Goal: Find specific page/section: Find specific page/section

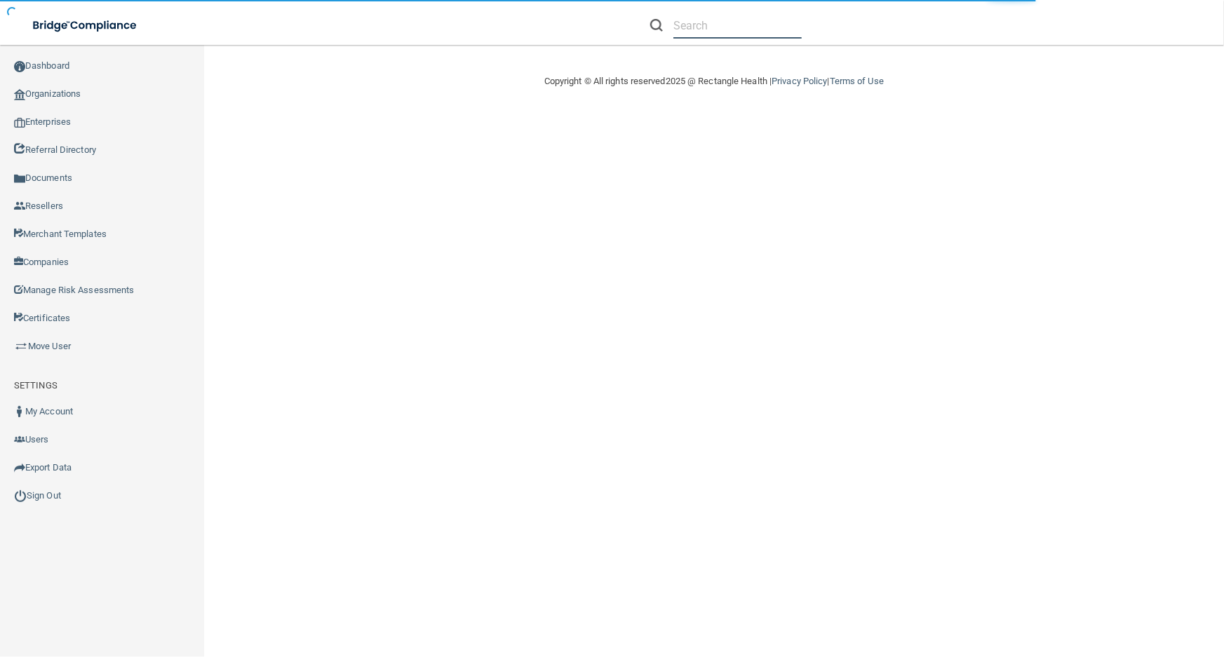
click at [723, 20] on input "text" at bounding box center [738, 26] width 128 height 26
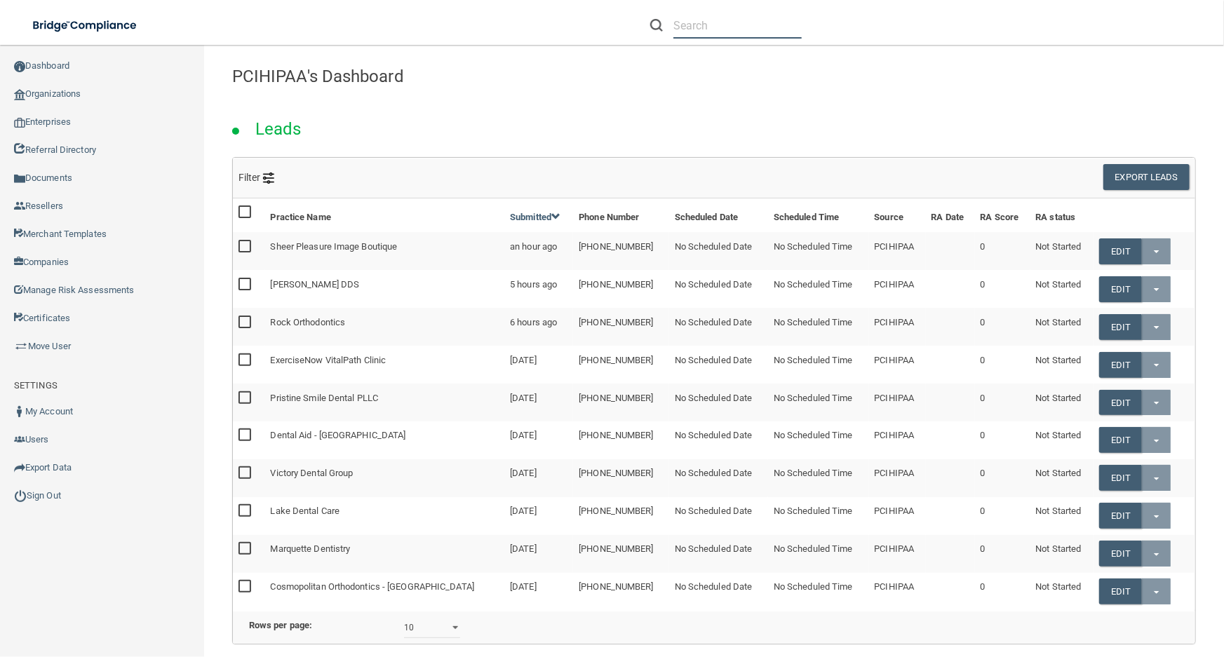
paste input "[PERSON_NAME] DDS"
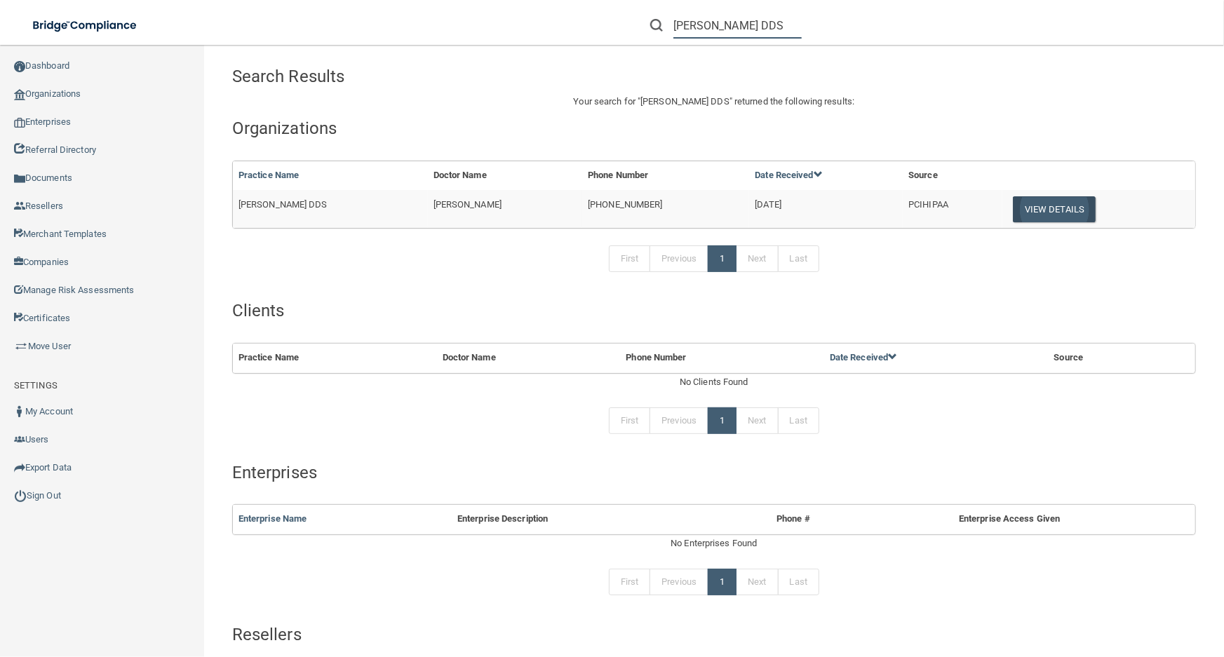
type input "[PERSON_NAME] DDS"
click at [1054, 202] on button "View Details" at bounding box center [1054, 209] width 83 height 26
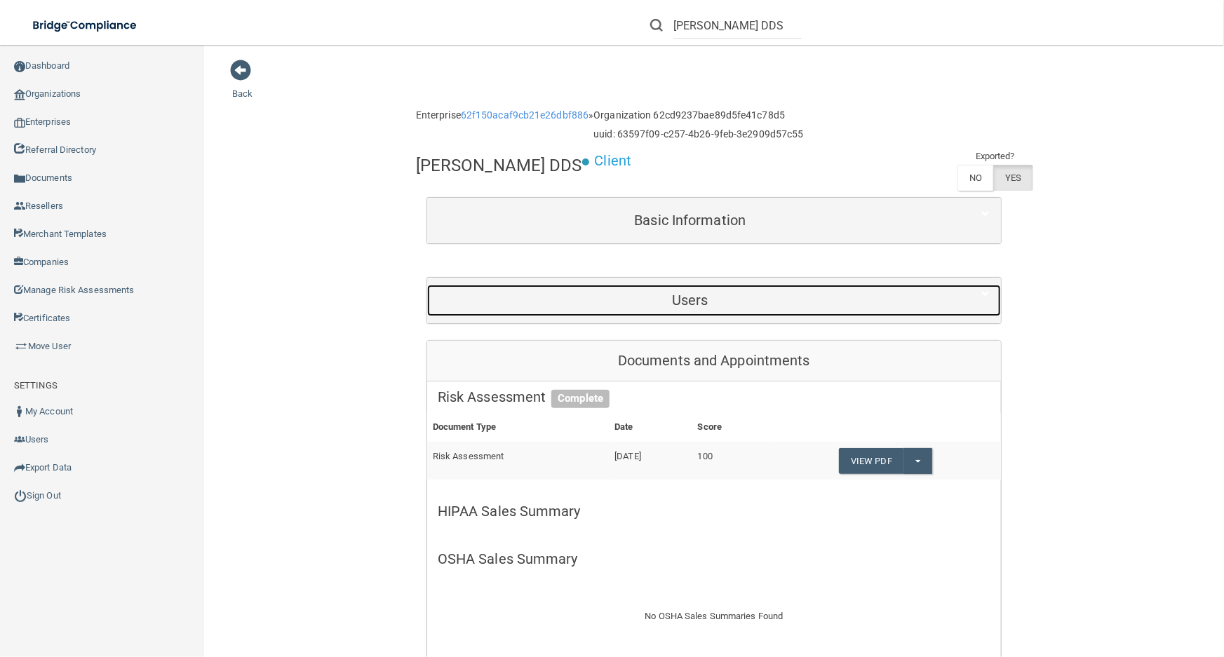
click at [697, 300] on h5 "Users" at bounding box center [690, 300] width 505 height 15
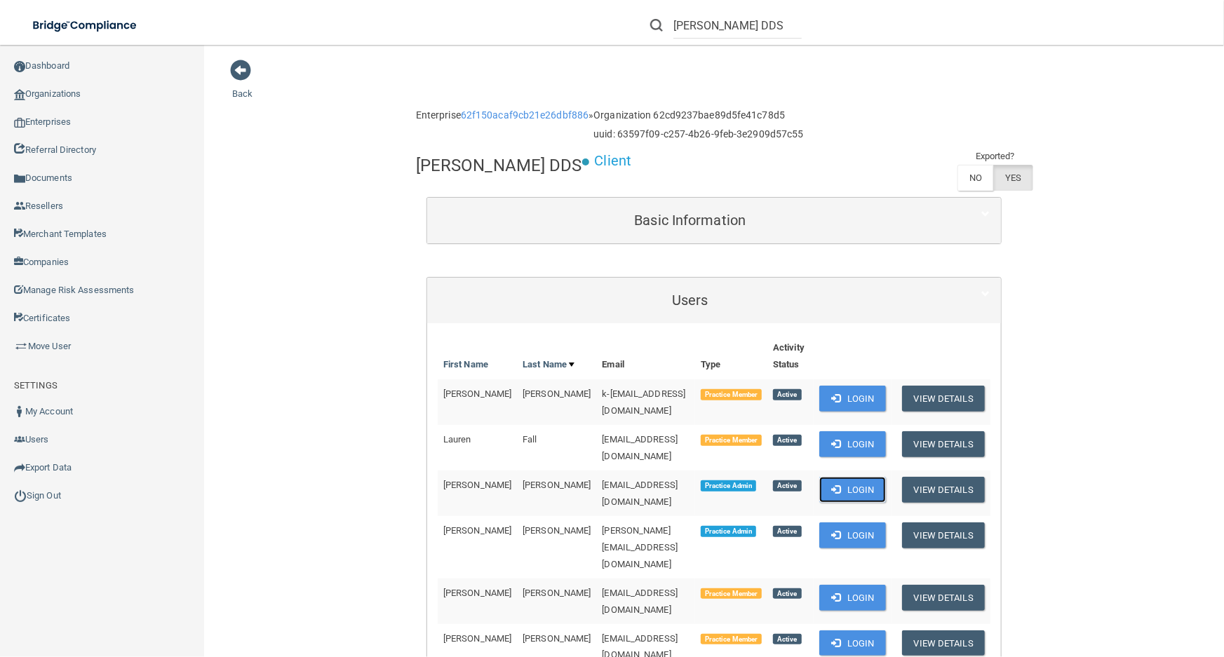
click at [826, 482] on button "Login" at bounding box center [852, 490] width 67 height 26
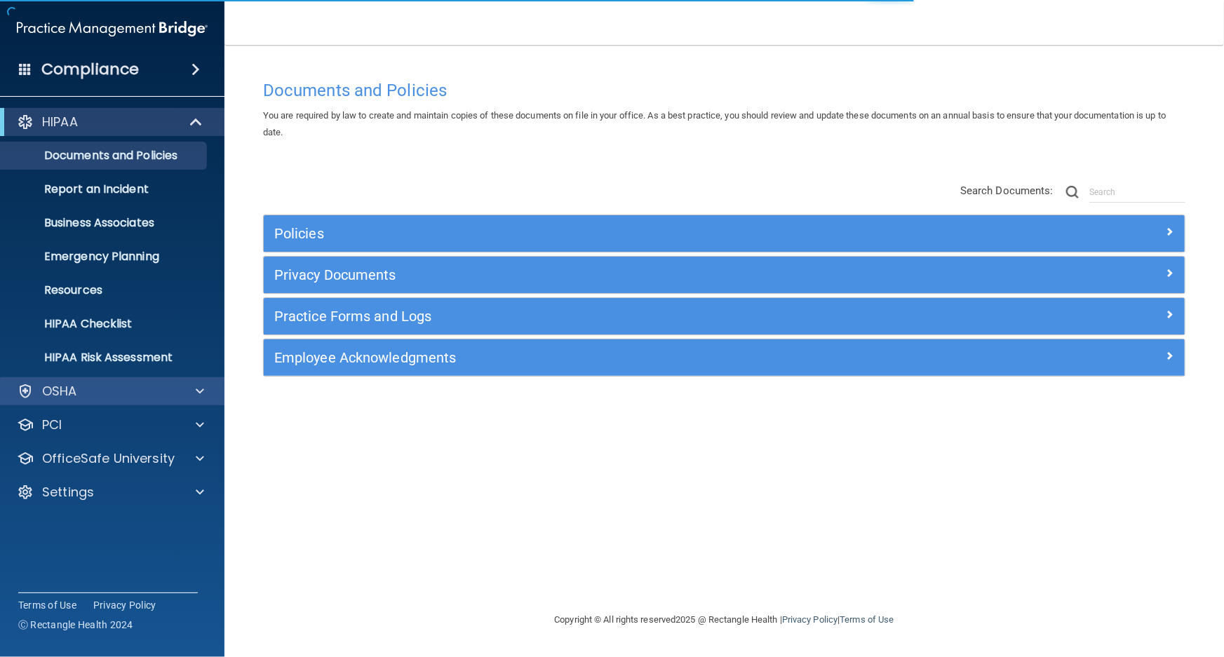
click at [147, 379] on div "OSHA" at bounding box center [112, 391] width 225 height 28
click at [182, 394] on div at bounding box center [197, 391] width 35 height 17
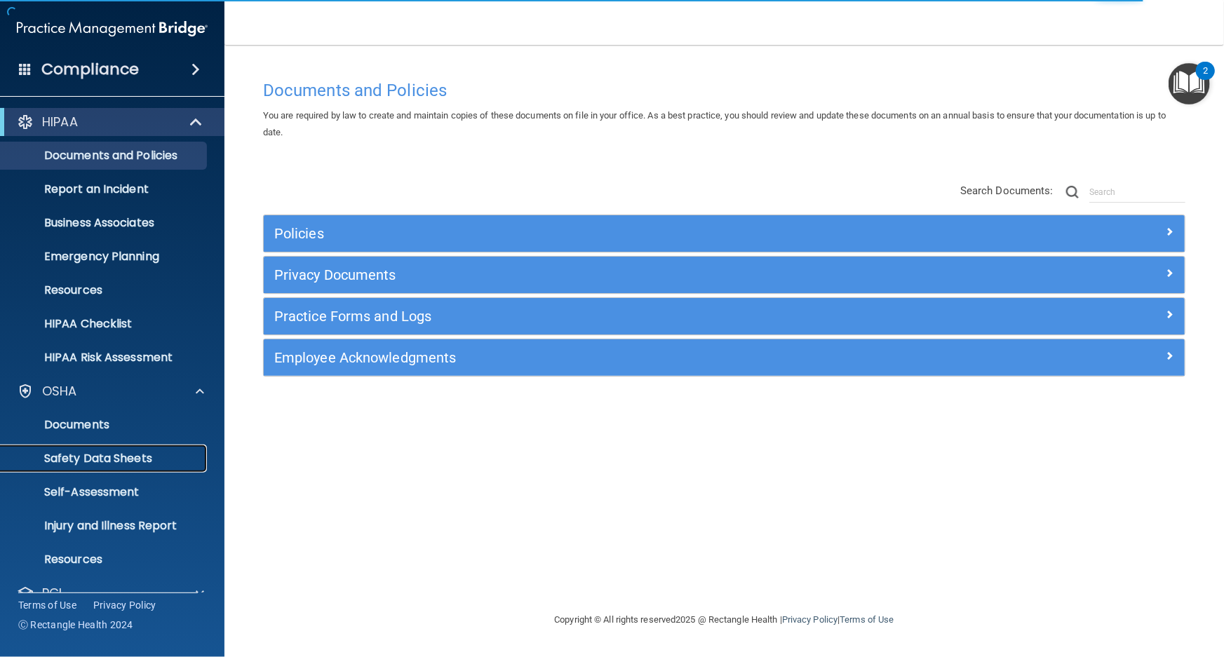
click at [175, 455] on p "Safety Data Sheets" at bounding box center [105, 459] width 192 height 14
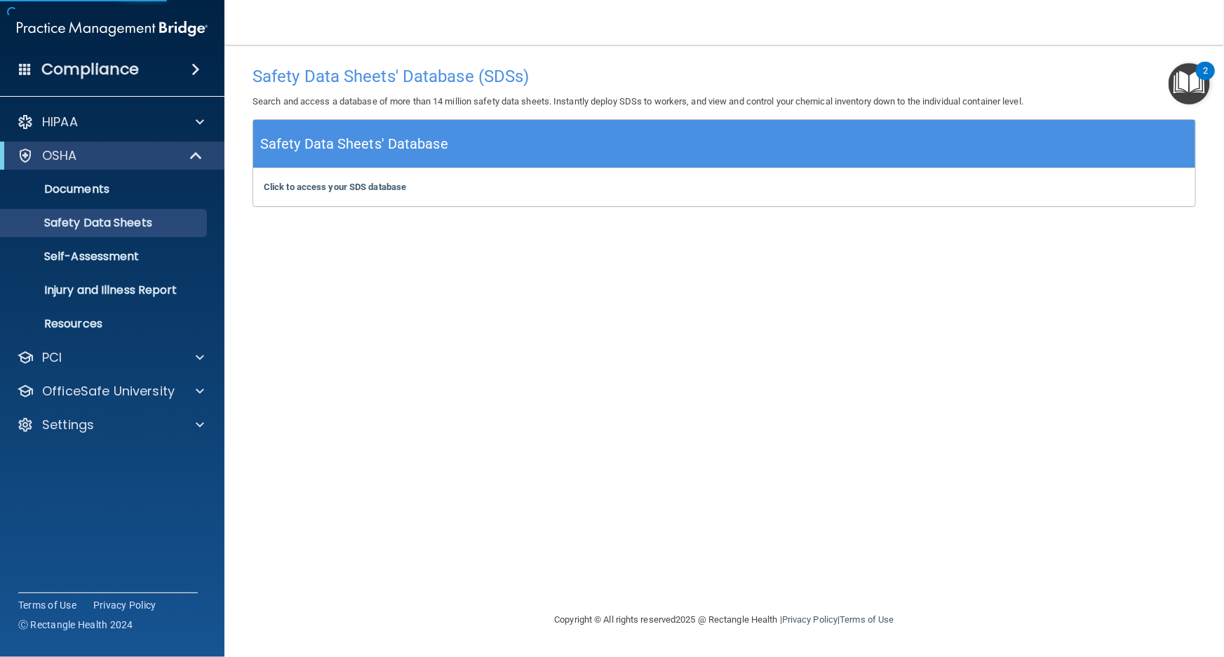
click at [369, 194] on div "Click to access your SDS database Click to access your SDS database" at bounding box center [724, 187] width 942 height 38
click at [368, 185] on b "Click to access your SDS database" at bounding box center [335, 187] width 142 height 11
